Goal: Information Seeking & Learning: Learn about a topic

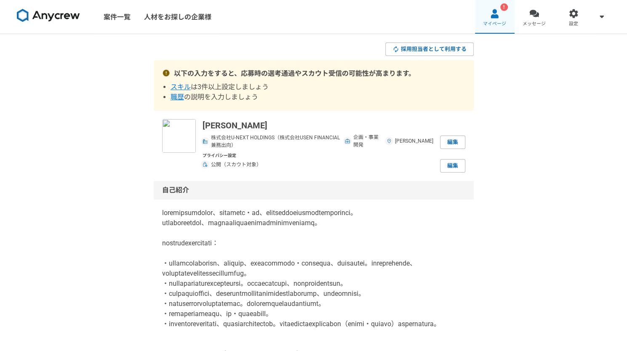
click at [498, 21] on span "マイページ" at bounding box center [494, 24] width 23 height 7
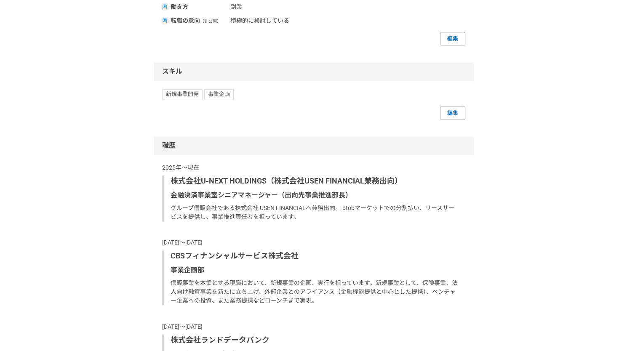
scroll to position [613, 0]
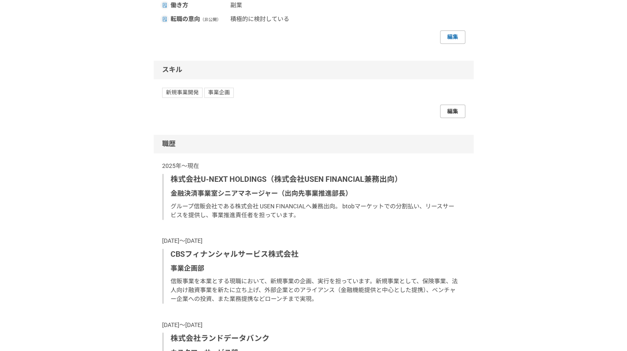
click at [449, 118] on link "編集" at bounding box center [452, 110] width 25 height 13
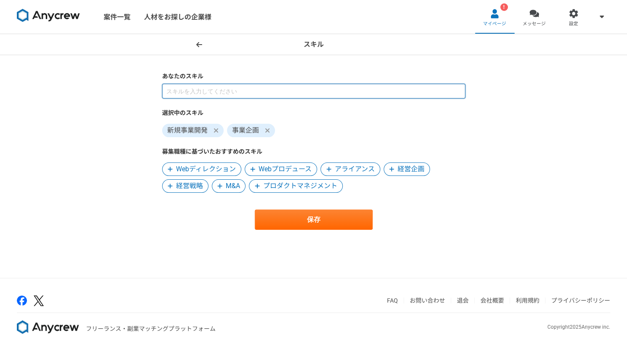
click at [183, 90] on input at bounding box center [313, 91] width 303 height 15
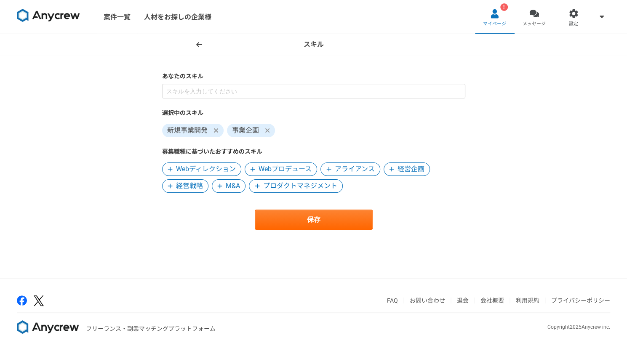
click at [185, 238] on main "あなたのスキル 選択中のスキル 新規事業開発 事業企画 募集職種に基づいたおすすめのスキル Webディレクション Webプロデュース アライアンス 経営企画 …" at bounding box center [314, 159] width 320 height 208
click at [191, 185] on span "経営戦略" at bounding box center [189, 186] width 27 height 10
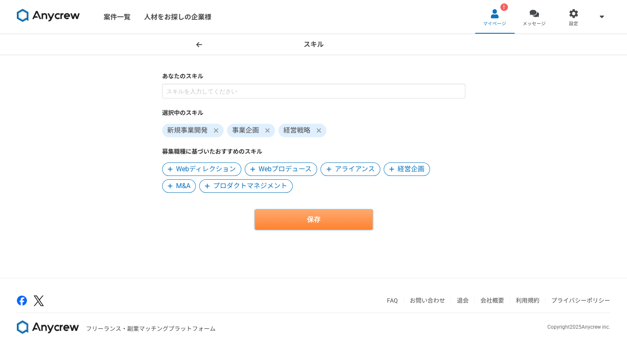
click at [312, 223] on button "保存" at bounding box center [314, 220] width 118 height 20
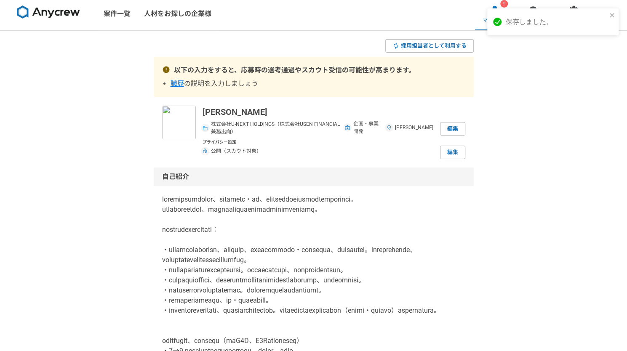
scroll to position [5, 0]
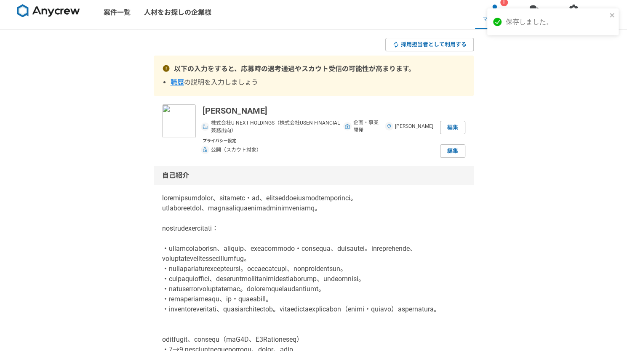
click at [178, 83] on span "職歴" at bounding box center [176, 82] width 13 height 8
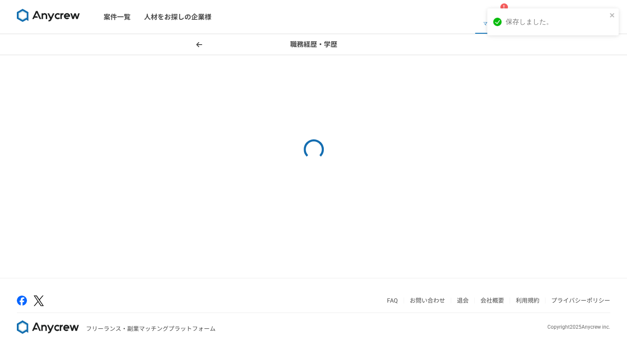
select select "2021"
select select "2020"
select select "2021"
select select "2019"
select select "2020"
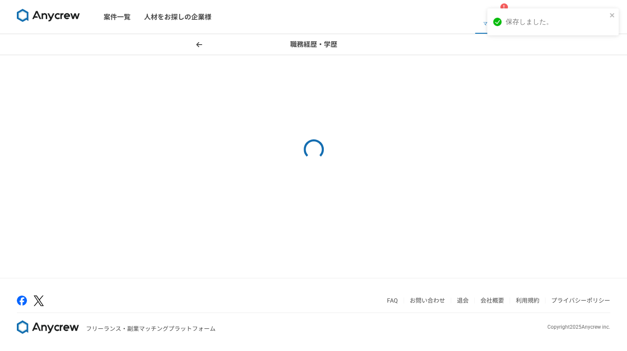
select select "2018"
select select "2019"
select select "2002"
select select "2018"
select select "1996"
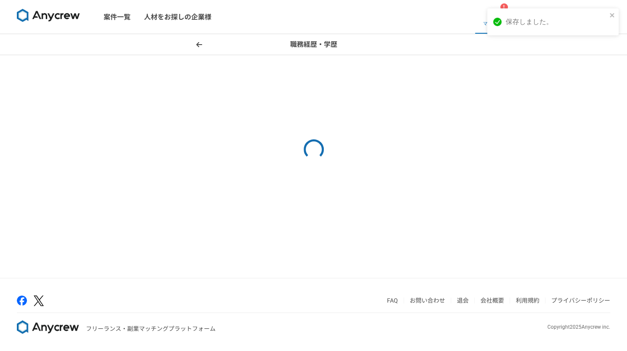
select select "2002"
select select "2001"
select select "2003"
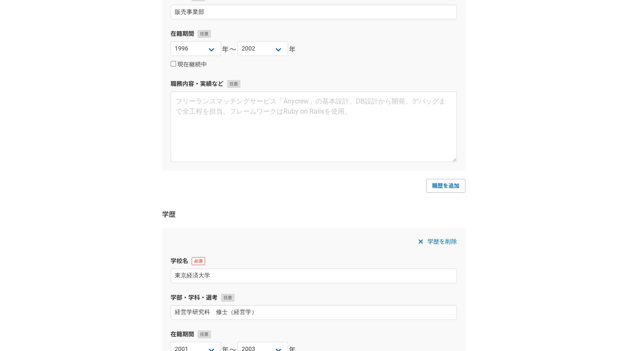
scroll to position [1627, 0]
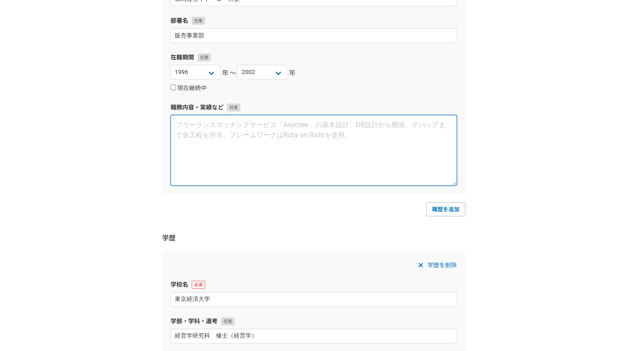
click at [184, 130] on textarea at bounding box center [313, 150] width 286 height 71
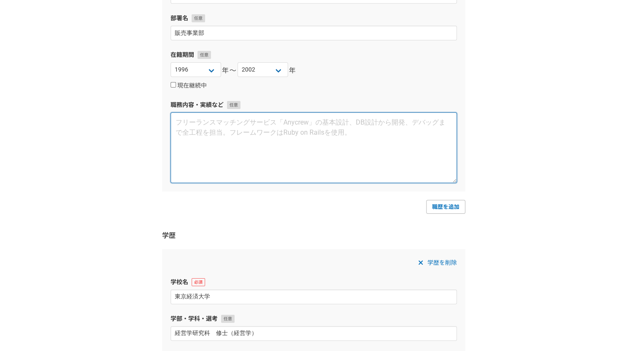
scroll to position [1622, 0]
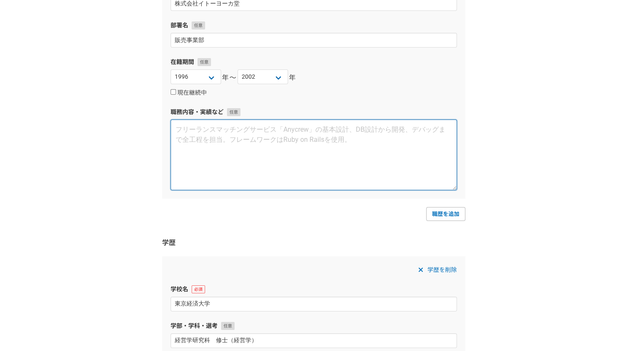
paste textarea "●販売事業部 ・予算管理、販売計画立案 ・人員管理業務（最大３０名をマネジメント）"
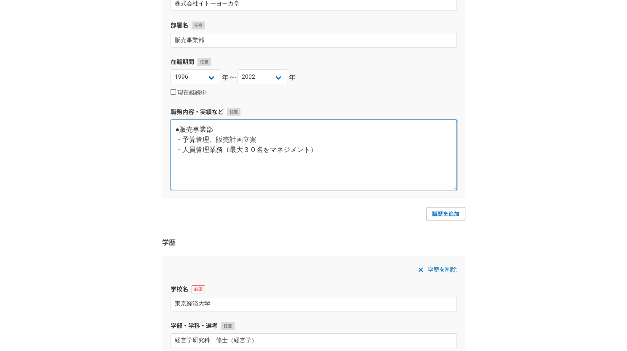
click at [180, 131] on textarea "●販売事業部 ・予算管理、販売計画立案 ・人員管理業務（最大３０名をマネジメント）" at bounding box center [313, 155] width 286 height 71
type textarea "店舗にて、リーダーとして下記の業務を担当 ・予算管理、販売計画立案 ・人員管理業務（最大３０名をマネジメント）"
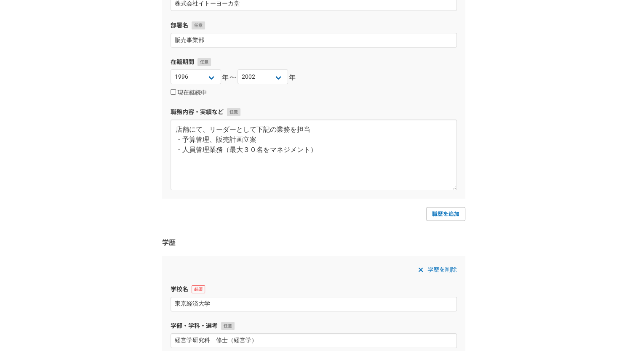
click at [195, 218] on div "職歴を追加" at bounding box center [313, 213] width 303 height 13
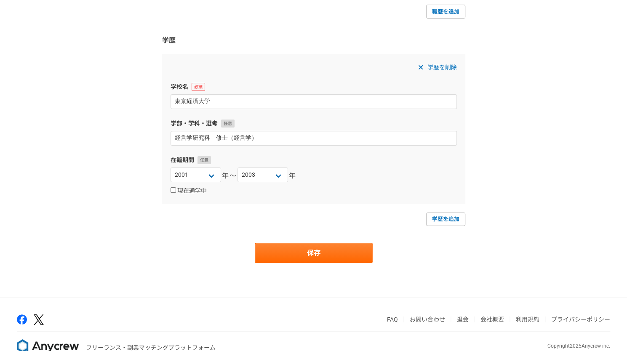
scroll to position [1841, 0]
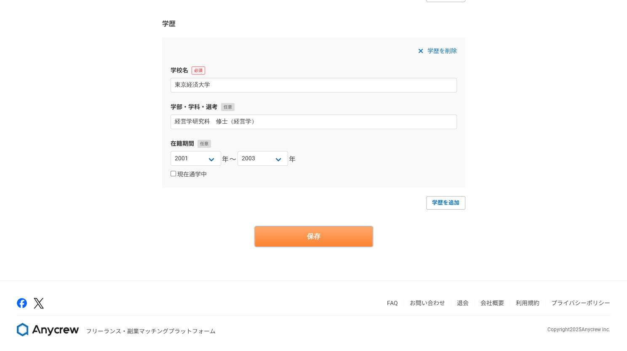
click at [320, 240] on button "保存" at bounding box center [314, 236] width 118 height 20
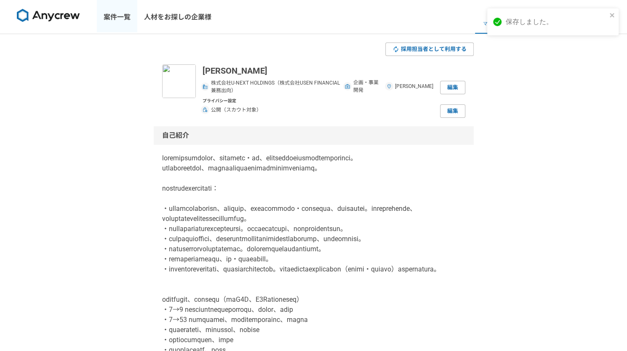
click at [125, 20] on link "案件一覧" at bounding box center [117, 17] width 40 height 34
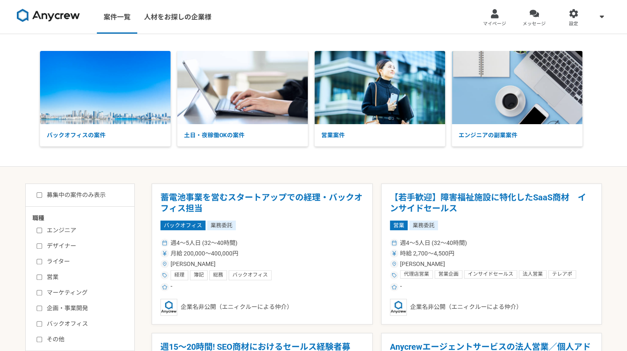
click at [41, 307] on input "企画・事業開発" at bounding box center [39, 308] width 5 height 5
checkbox input "true"
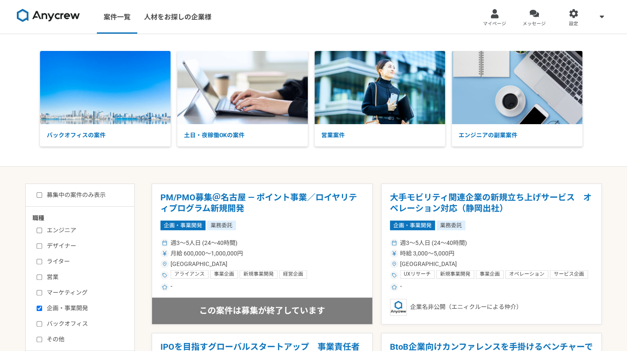
click at [40, 323] on input "バックオフィス" at bounding box center [39, 323] width 5 height 5
checkbox input "true"
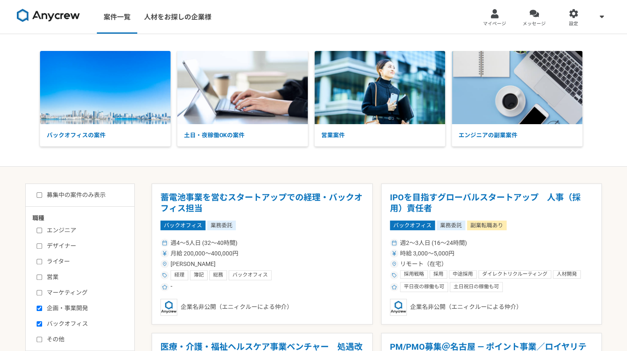
click at [40, 197] on input "募集中の案件のみ表示" at bounding box center [39, 194] width 5 height 5
checkbox input "true"
click at [40, 279] on input "営業" at bounding box center [39, 276] width 5 height 5
checkbox input "true"
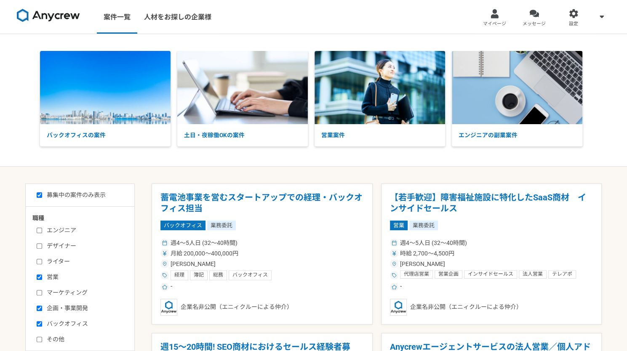
click at [40, 290] on input "マーケティング" at bounding box center [39, 292] width 5 height 5
checkbox input "true"
click at [37, 340] on input "その他" at bounding box center [39, 339] width 5 height 5
checkbox input "true"
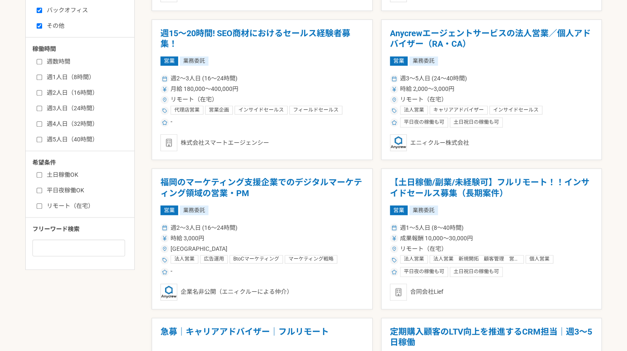
scroll to position [318, 0]
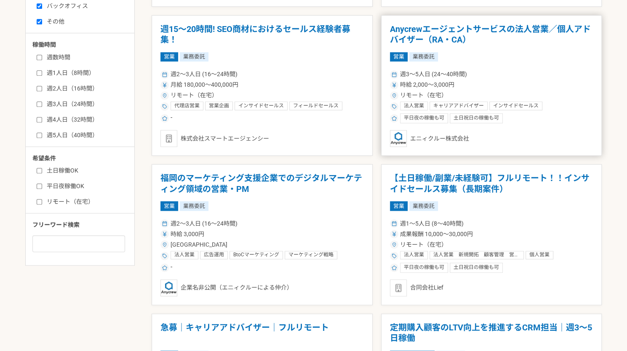
click at [524, 36] on h1 "Anycrewエージェントサービスの法人営業／個人アドバイザー（RA・CA）" at bounding box center [491, 34] width 203 height 21
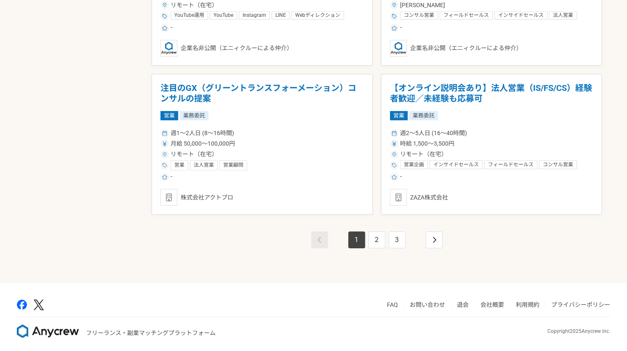
scroll to position [1453, 0]
click at [374, 239] on link "2" at bounding box center [376, 239] width 17 height 17
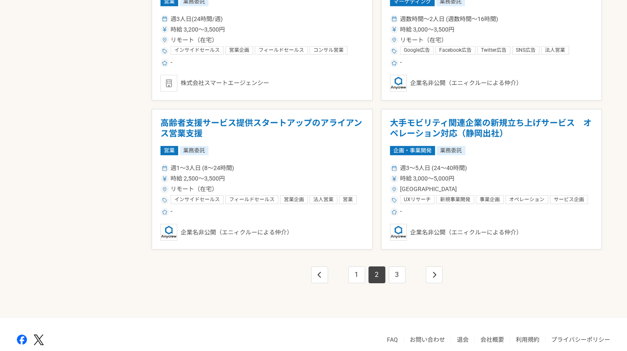
scroll to position [1419, 0]
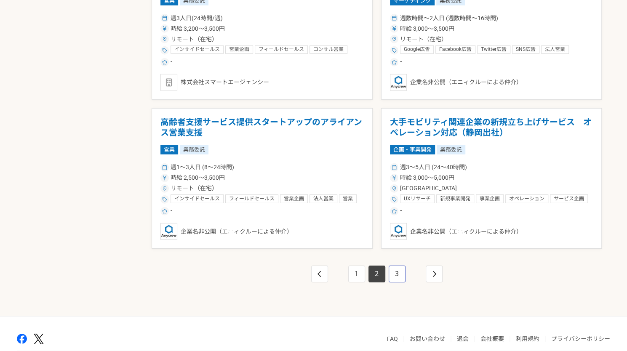
click at [396, 279] on link "3" at bounding box center [396, 274] width 17 height 17
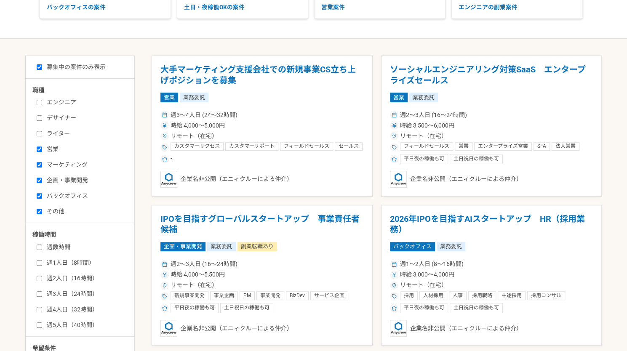
scroll to position [130, 0]
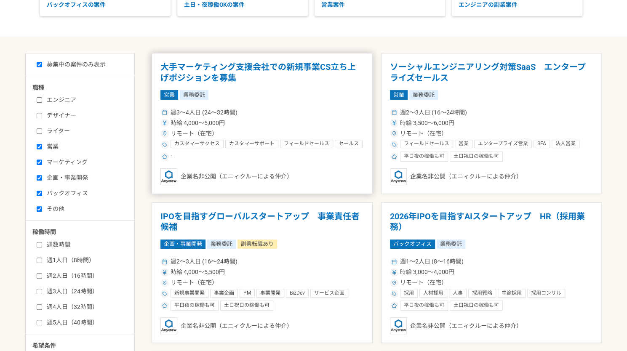
click at [306, 70] on h1 "大手マーケティング支援会社での新規事業CS立ち上げポジションを募集" at bounding box center [261, 72] width 203 height 21
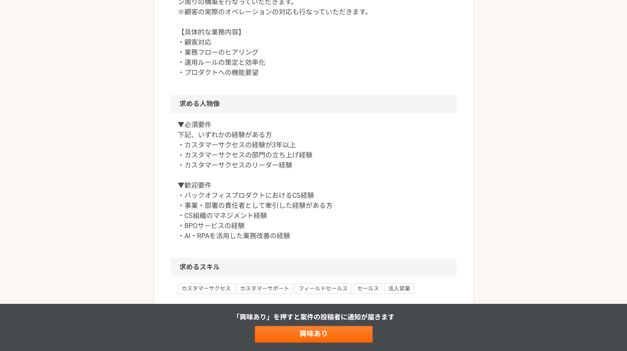
scroll to position [386, 0]
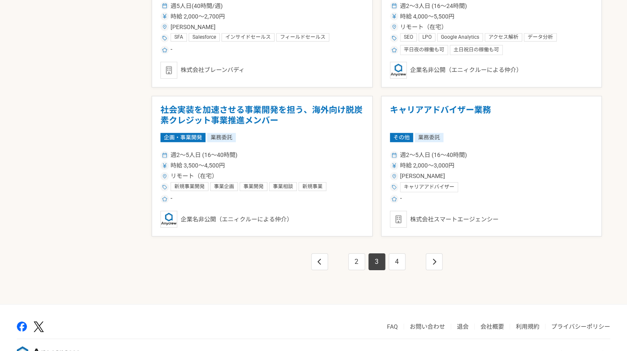
scroll to position [1453, 0]
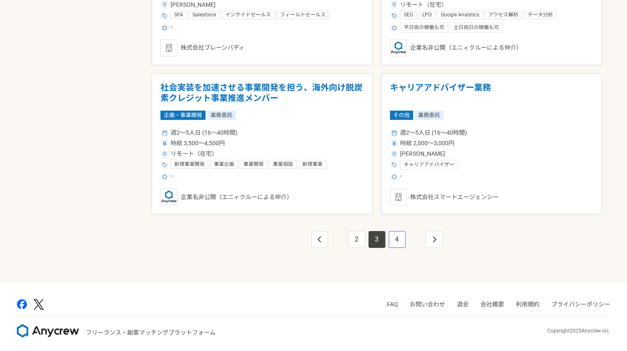
click at [395, 239] on link "4" at bounding box center [396, 239] width 17 height 17
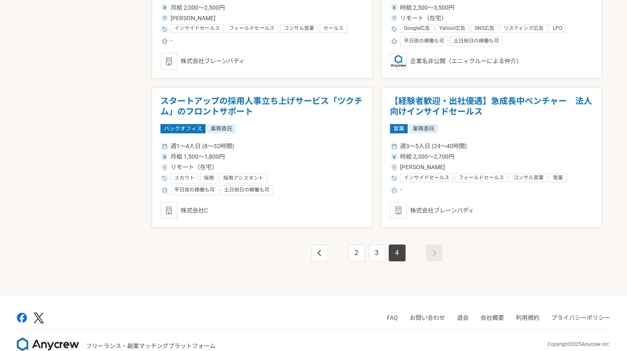
scroll to position [1453, 0]
